Goal: Transaction & Acquisition: Book appointment/travel/reservation

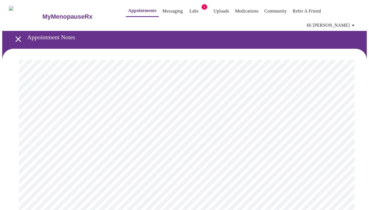
click at [189, 12] on link "Labs" at bounding box center [193, 11] width 9 height 8
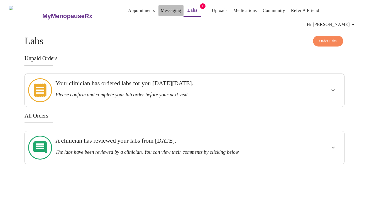
click at [161, 10] on link "Messaging" at bounding box center [171, 11] width 20 height 8
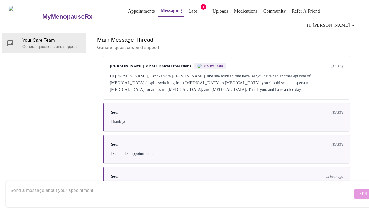
click at [128, 11] on link "Appointments" at bounding box center [141, 11] width 27 height 8
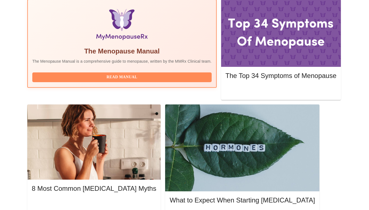
scroll to position [187, 0]
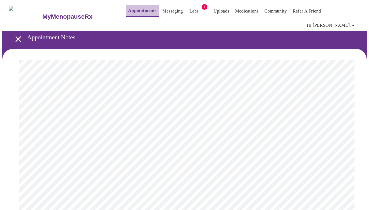
click at [132, 10] on link "Appointments" at bounding box center [142, 11] width 28 height 8
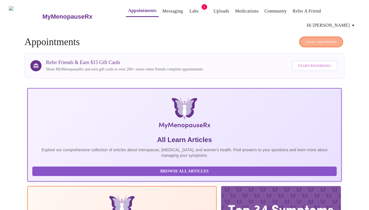
click at [320, 39] on span "Create Appointment" at bounding box center [320, 42] width 31 height 6
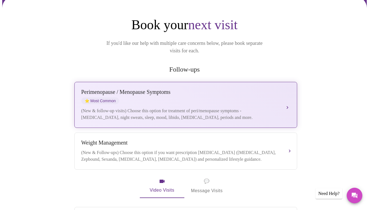
scroll to position [61, 0]
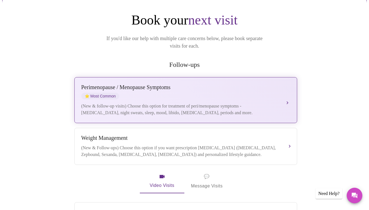
click at [225, 135] on div "[MEDICAL_DATA] (New & Follow-ups) Choose this option if you want prescription […" at bounding box center [185, 146] width 209 height 23
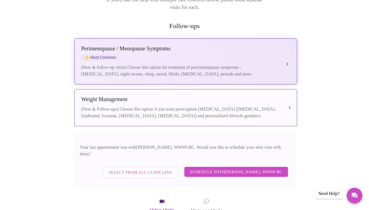
scroll to position [104, 0]
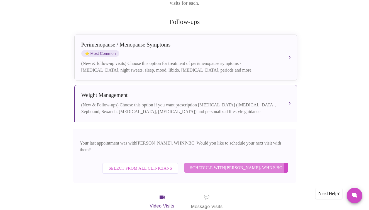
click at [228, 164] on span "Schedule with [PERSON_NAME], WHNP-BC" at bounding box center [236, 167] width 92 height 7
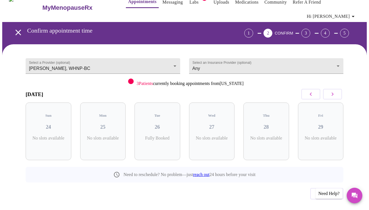
click at [332, 91] on icon "button" at bounding box center [332, 94] width 7 height 7
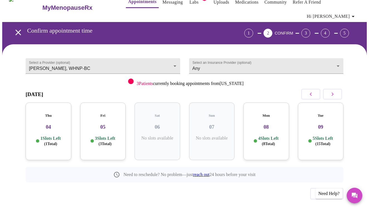
click at [46, 124] on h3 "04" at bounding box center [48, 127] width 37 height 6
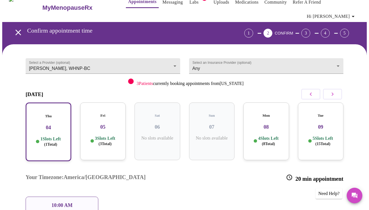
click at [87, 117] on div "Fri 05 3 Slots Left ( 3 Total)" at bounding box center [103, 131] width 46 height 58
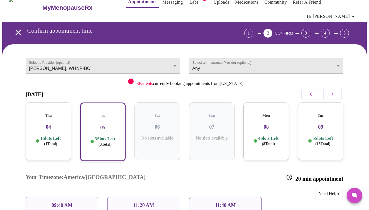
click at [217, 196] on div "11:40 AM" at bounding box center [225, 205] width 73 height 18
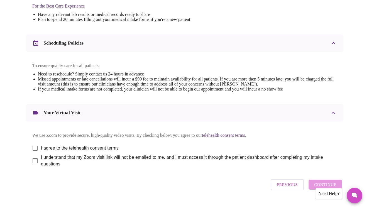
scroll to position [195, 0]
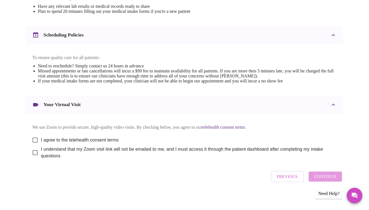
click at [32, 135] on input "I agree to the telehealth consent terms" at bounding box center [35, 140] width 12 height 12
checkbox input "true"
click at [31, 148] on input "I understand that my Zoom visit link will not be emailed to me, and I must acce…" at bounding box center [35, 153] width 12 height 12
checkbox input "true"
click at [320, 175] on span "Continue" at bounding box center [325, 176] width 22 height 7
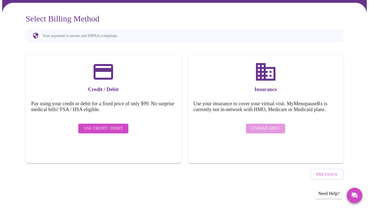
scroll to position [27, 0]
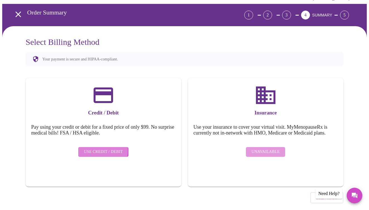
click at [93, 148] on span "Use Credit / Debit" at bounding box center [103, 151] width 39 height 7
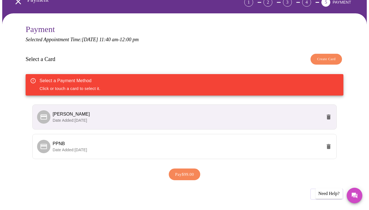
scroll to position [47, 0]
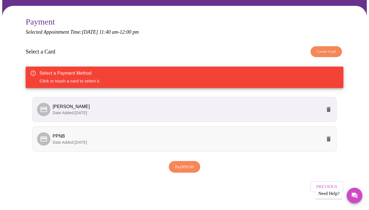
click at [228, 139] on p "Date Added: [DATE]" at bounding box center [187, 142] width 269 height 6
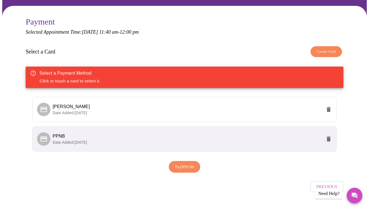
click at [122, 133] on span "PPNB" at bounding box center [187, 136] width 269 height 7
click at [40, 135] on icon at bounding box center [44, 139] width 8 height 8
click at [40, 107] on li "[PERSON_NAME] Date Added: [DATE]" at bounding box center [184, 109] width 304 height 25
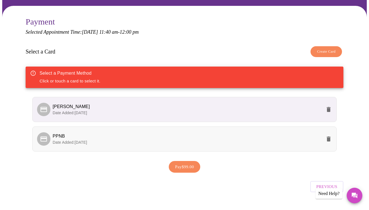
click at [65, 133] on span "PPNB" at bounding box center [187, 136] width 269 height 7
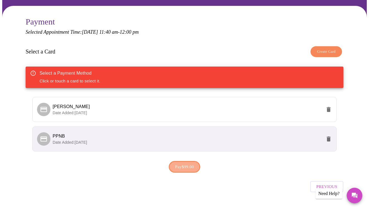
click at [180, 163] on span "Pay $99.00" at bounding box center [184, 166] width 19 height 7
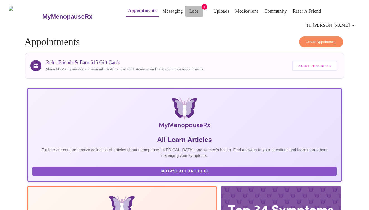
click at [189, 9] on link "Labs" at bounding box center [193, 11] width 9 height 8
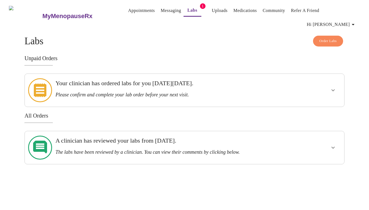
click at [331, 144] on icon "show more" at bounding box center [332, 147] width 7 height 7
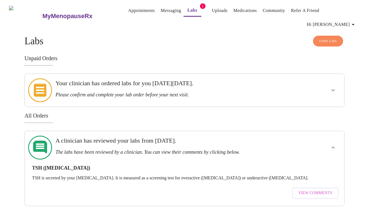
click at [314, 189] on span "View Comments" at bounding box center [315, 192] width 34 height 7
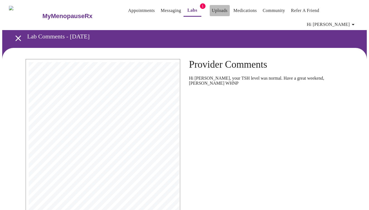
click at [212, 12] on link "Uploads" at bounding box center [220, 11] width 16 height 8
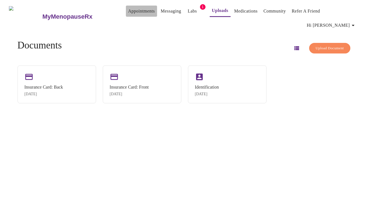
click at [128, 11] on link "Appointments" at bounding box center [141, 11] width 27 height 8
